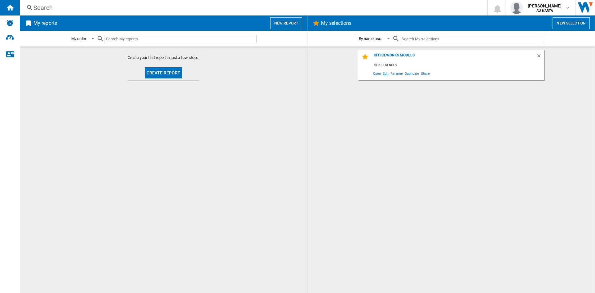
click at [386, 74] on span "Edit" at bounding box center [386, 73] width 8 height 8
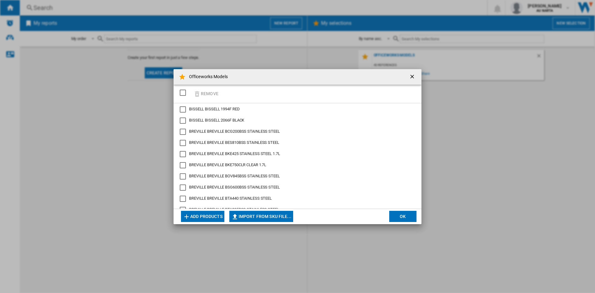
click at [219, 216] on button "Add products" at bounding box center [202, 216] width 43 height 11
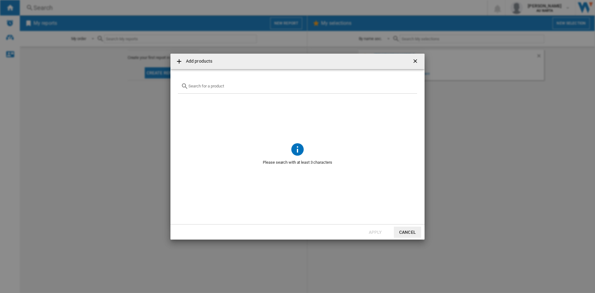
click at [220, 86] on input "text" at bounding box center [300, 86] width 225 height 5
paste input "394439"
drag, startPoint x: 215, startPoint y: 86, endPoint x: 188, endPoint y: 86, distance: 26.6
click at [188, 86] on div "394439-01" at bounding box center [297, 86] width 239 height 15
paste input "Dyson V8 Vacuum"
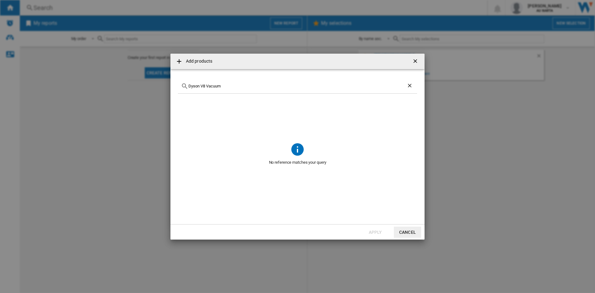
type input "Dyson V8 Vacuum"
click at [412, 85] on ng-md-icon "Clear search" at bounding box center [409, 85] width 7 height 7
click at [299, 85] on input "text" at bounding box center [300, 86] width 225 height 5
paste input "3698F"
type input "3"
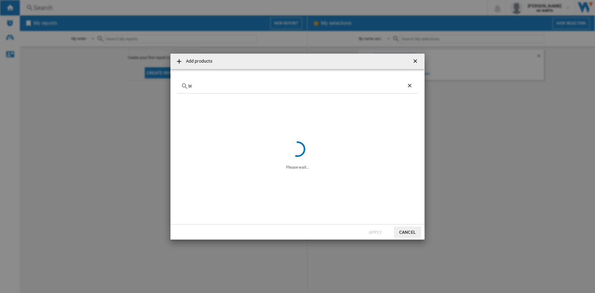
type input "b"
type input "BISSELL SPOTCLEAN"
click at [419, 233] on button "Cancel" at bounding box center [407, 231] width 27 height 11
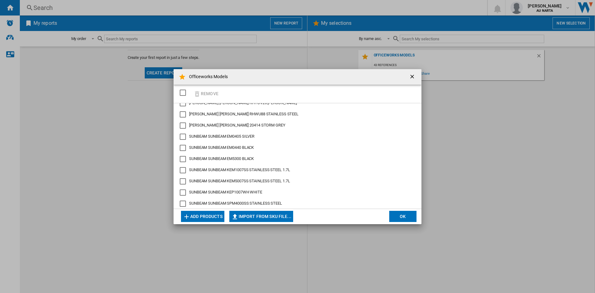
scroll to position [380, 0]
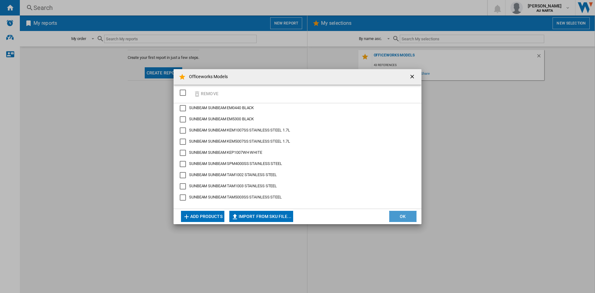
click at [403, 218] on button "OK" at bounding box center [402, 216] width 27 height 11
